Goal: Information Seeking & Learning: Learn about a topic

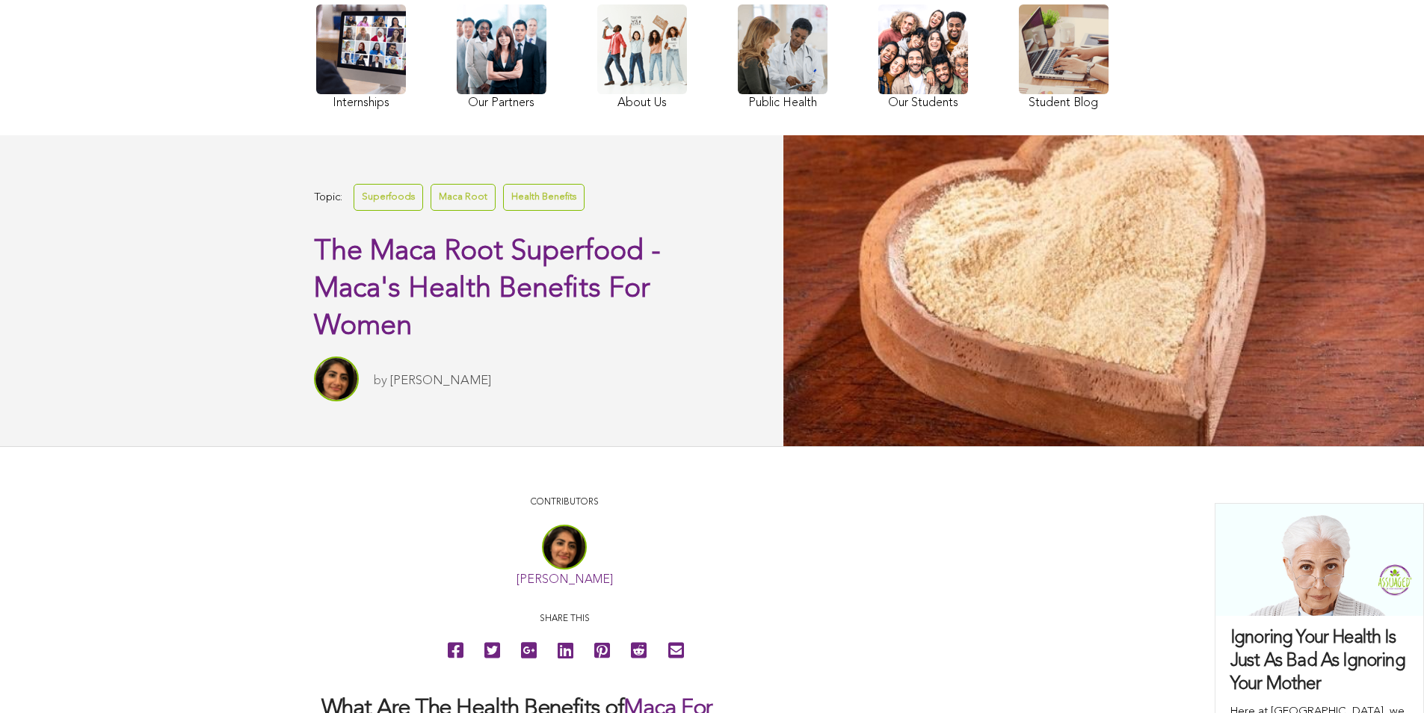
scroll to position [299, 0]
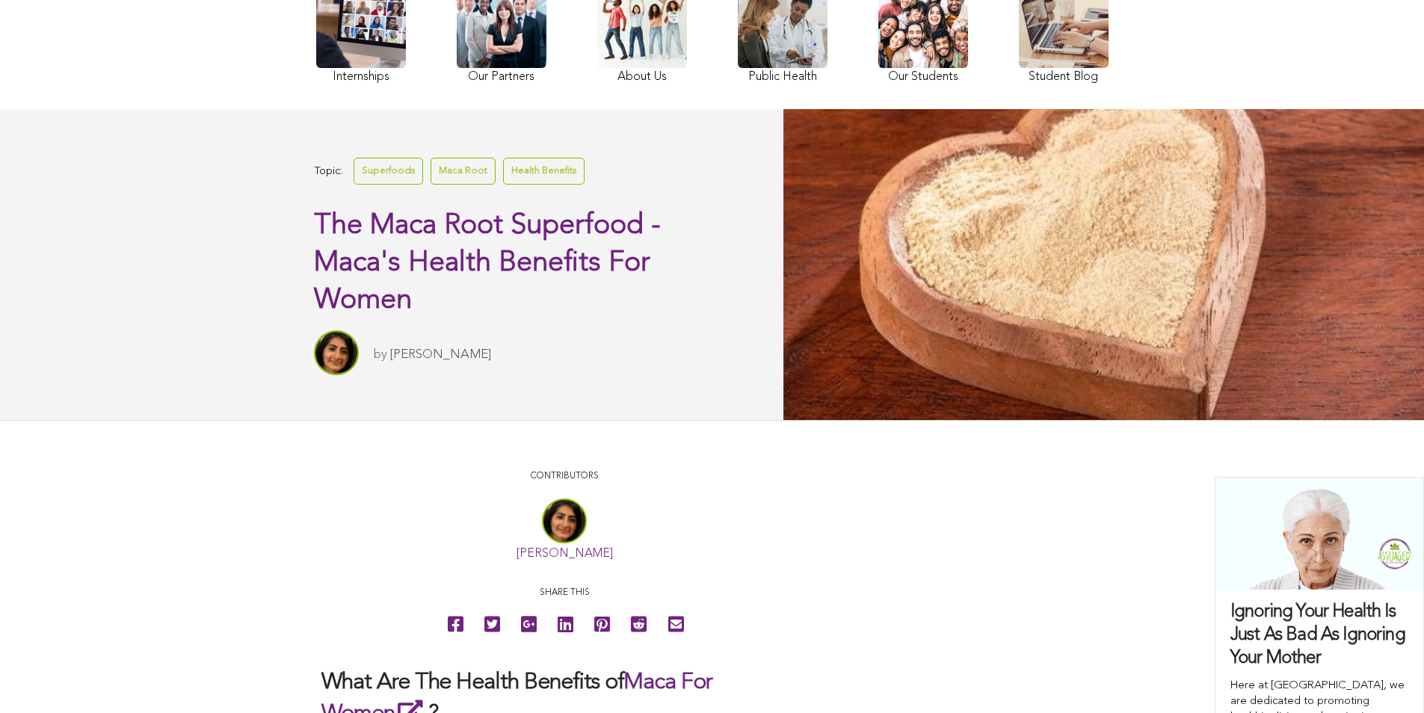
click at [367, 53] on link at bounding box center [361, 32] width 90 height 109
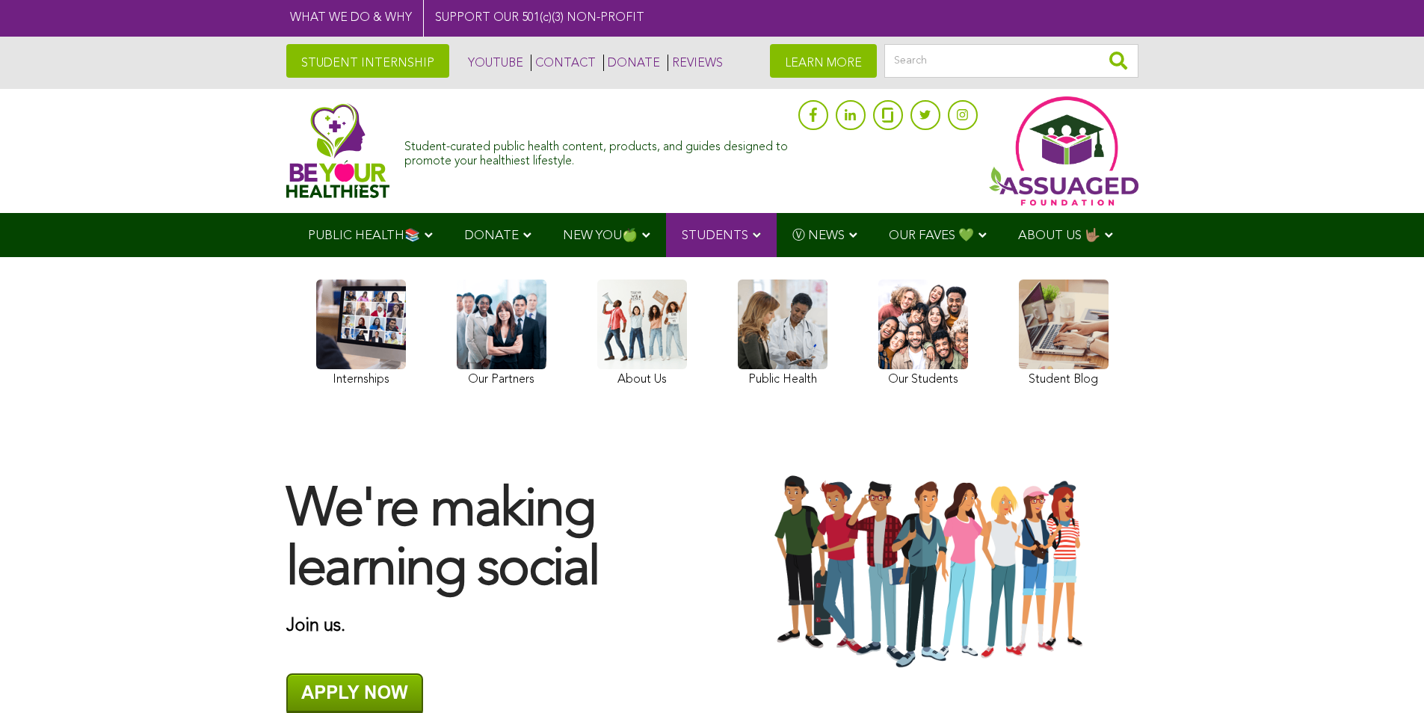
click at [640, 455] on div "We're making learning social Join us." at bounding box center [491, 572] width 441 height 289
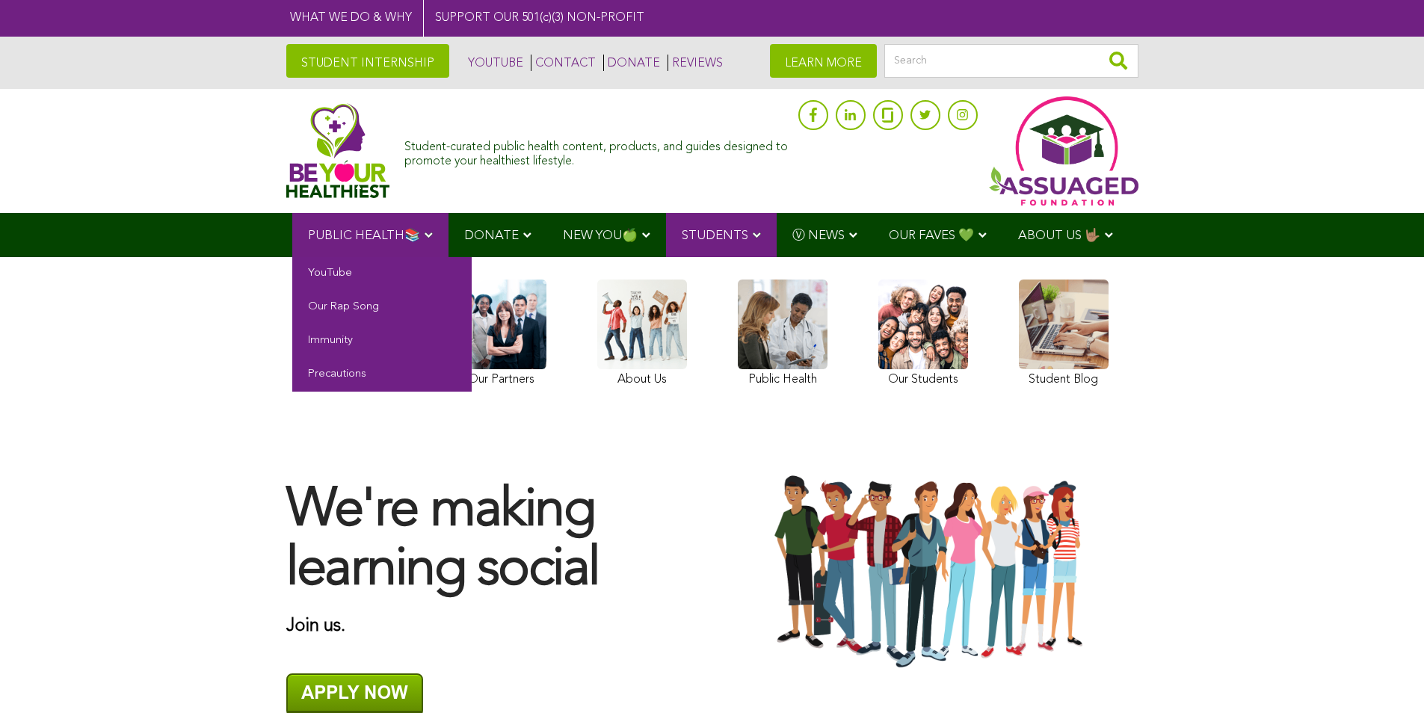
click at [304, 247] on link "PUBLIC HEALTH📚" at bounding box center [370, 235] width 156 height 44
